Goal: Task Accomplishment & Management: Manage account settings

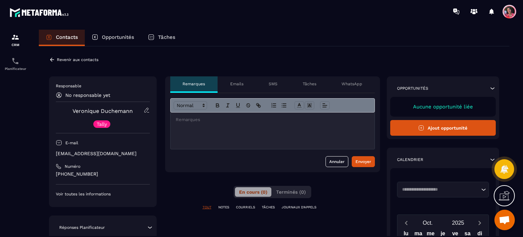
scroll to position [1766, 0]
click at [58, 95] on icon at bounding box center [59, 95] width 6 height 6
click at [63, 85] on p "Responsable" at bounding box center [103, 85] width 94 height 5
click at [51, 41] on div "Contacts" at bounding box center [62, 38] width 46 height 16
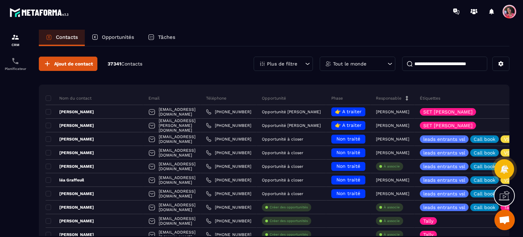
click at [461, 67] on input at bounding box center [444, 64] width 85 height 14
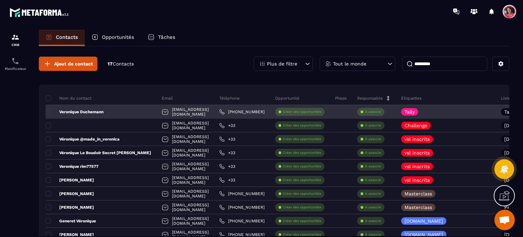
type input "*********"
click at [384, 109] on div "À associe" at bounding box center [370, 112] width 27 height 8
click at [381, 110] on p "À associe" at bounding box center [373, 111] width 16 height 5
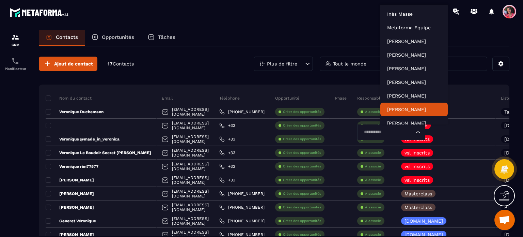
scroll to position [5, 0]
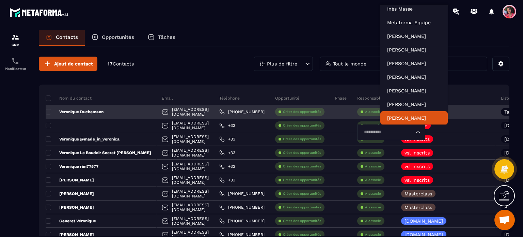
click at [402, 134] on input "Search for option" at bounding box center [388, 131] width 52 height 7
type input "***"
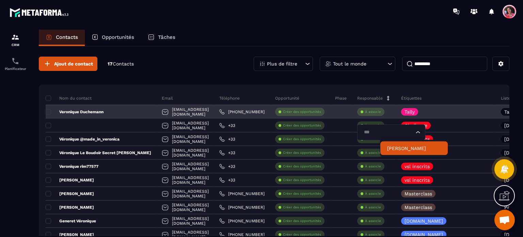
scroll to position [0, 0]
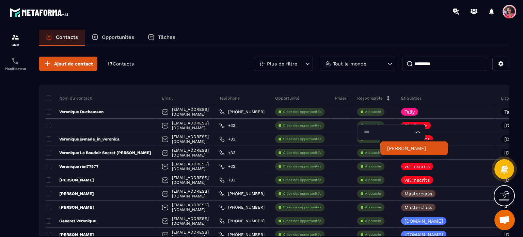
click at [390, 145] on p "[PERSON_NAME]" at bounding box center [414, 148] width 54 height 7
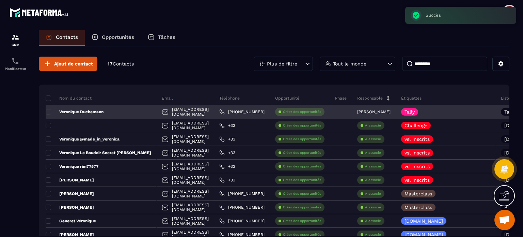
click at [114, 111] on div "Veronique Duchemann" at bounding box center [101, 112] width 111 height 14
